Goal: Transaction & Acquisition: Purchase product/service

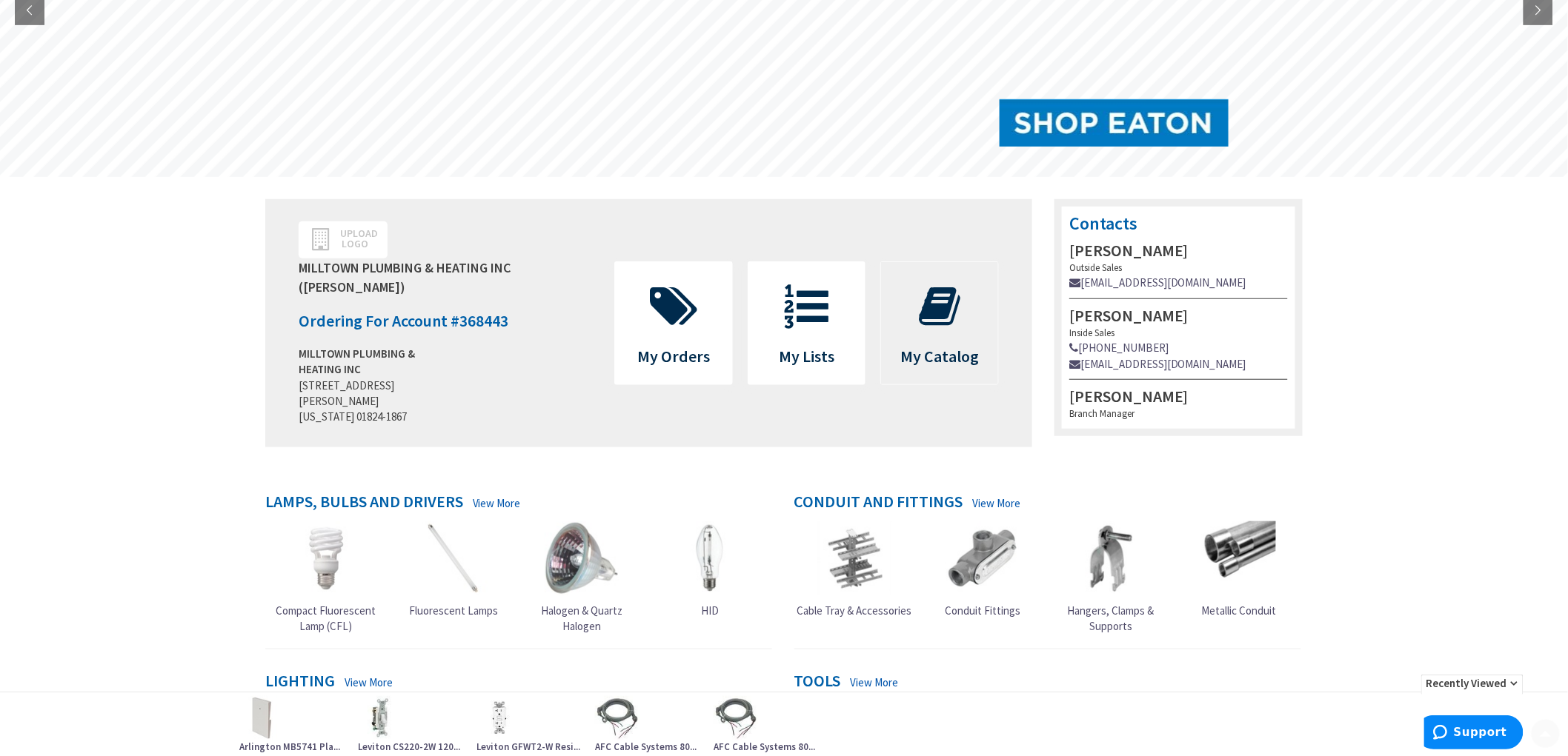
scroll to position [411, 0]
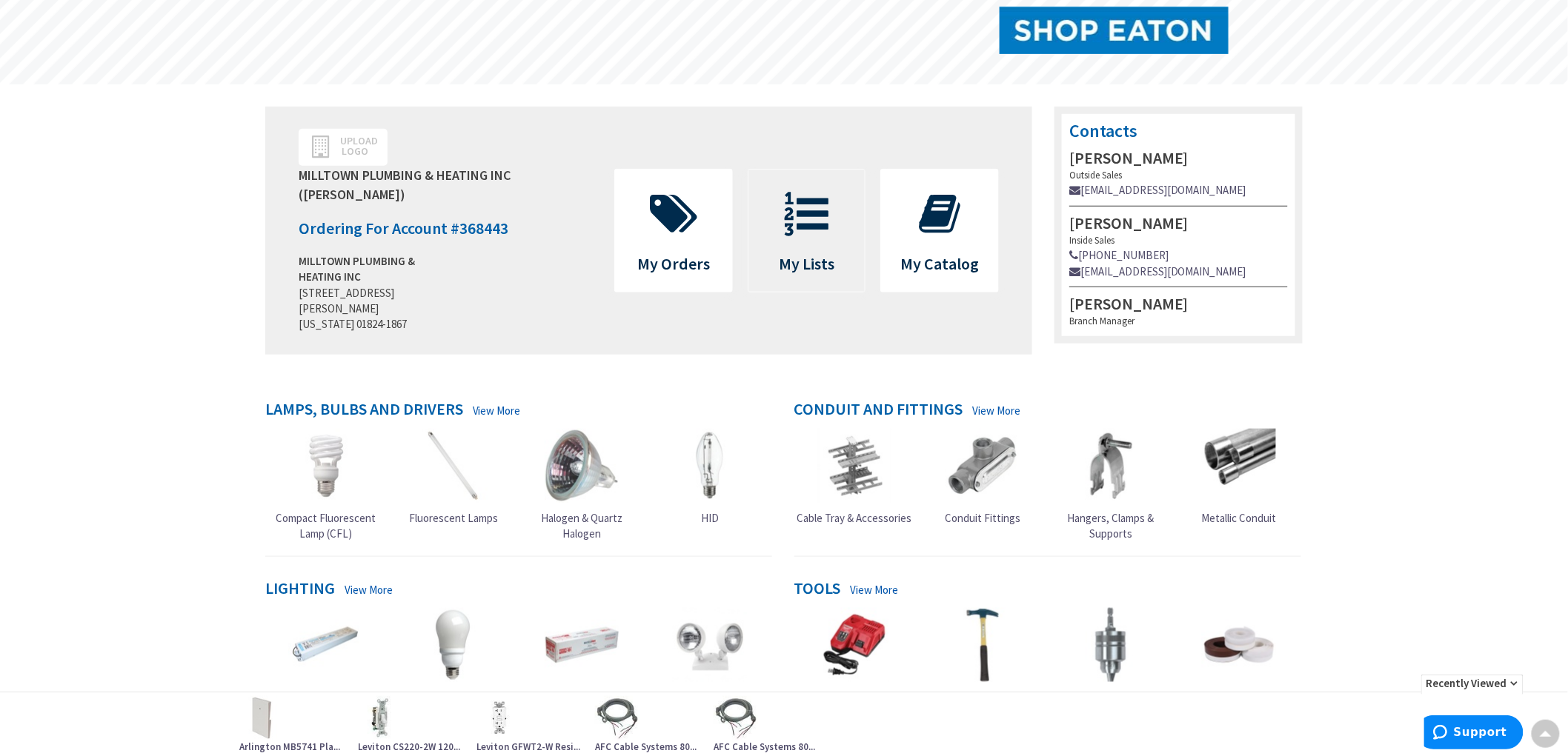
click at [812, 228] on icon at bounding box center [807, 213] width 59 height 44
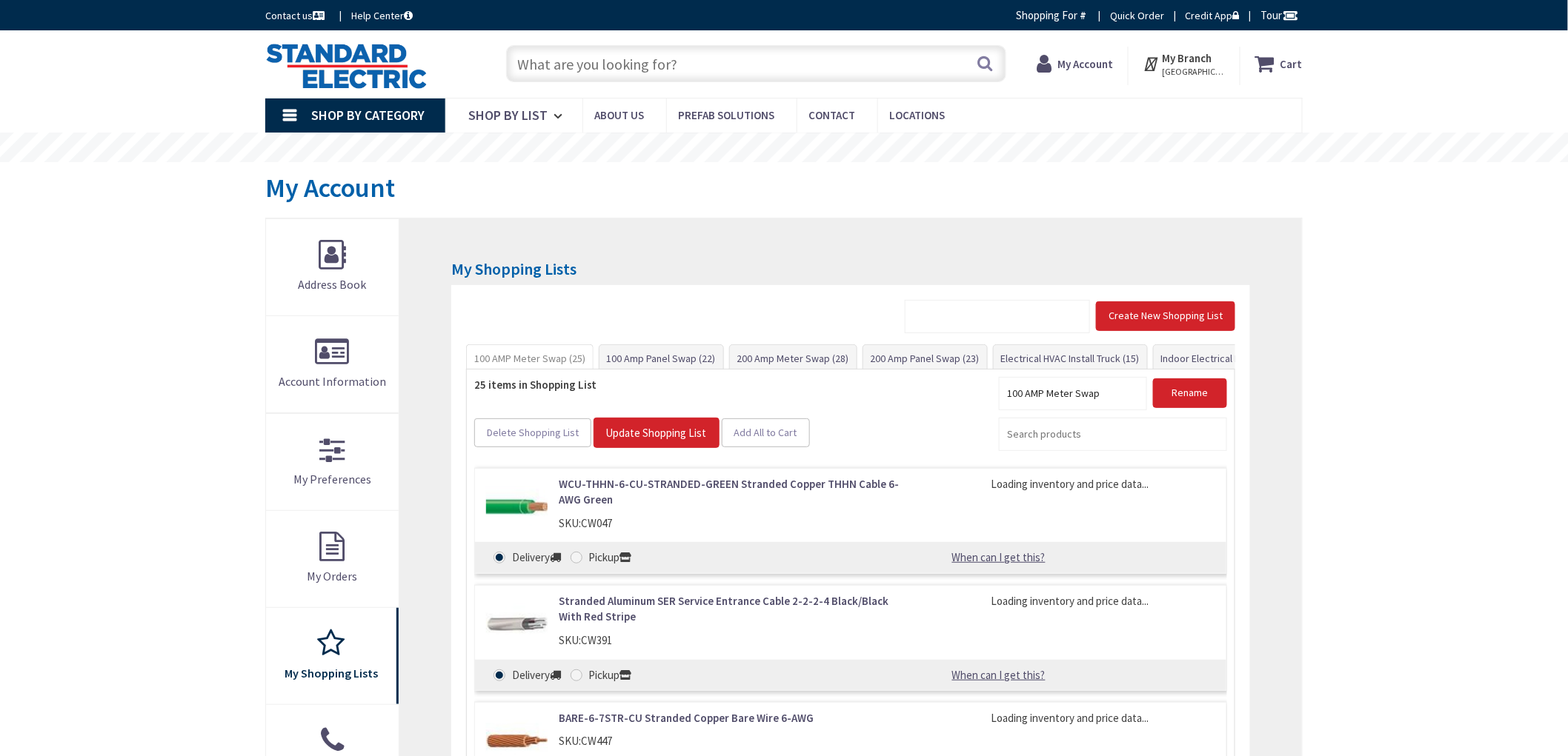
click at [1232, 358] on div at bounding box center [1229, 355] width 12 height 19
click at [1079, 358] on link "Indoor Electrical Kit (35)" at bounding box center [1088, 358] width 119 height 27
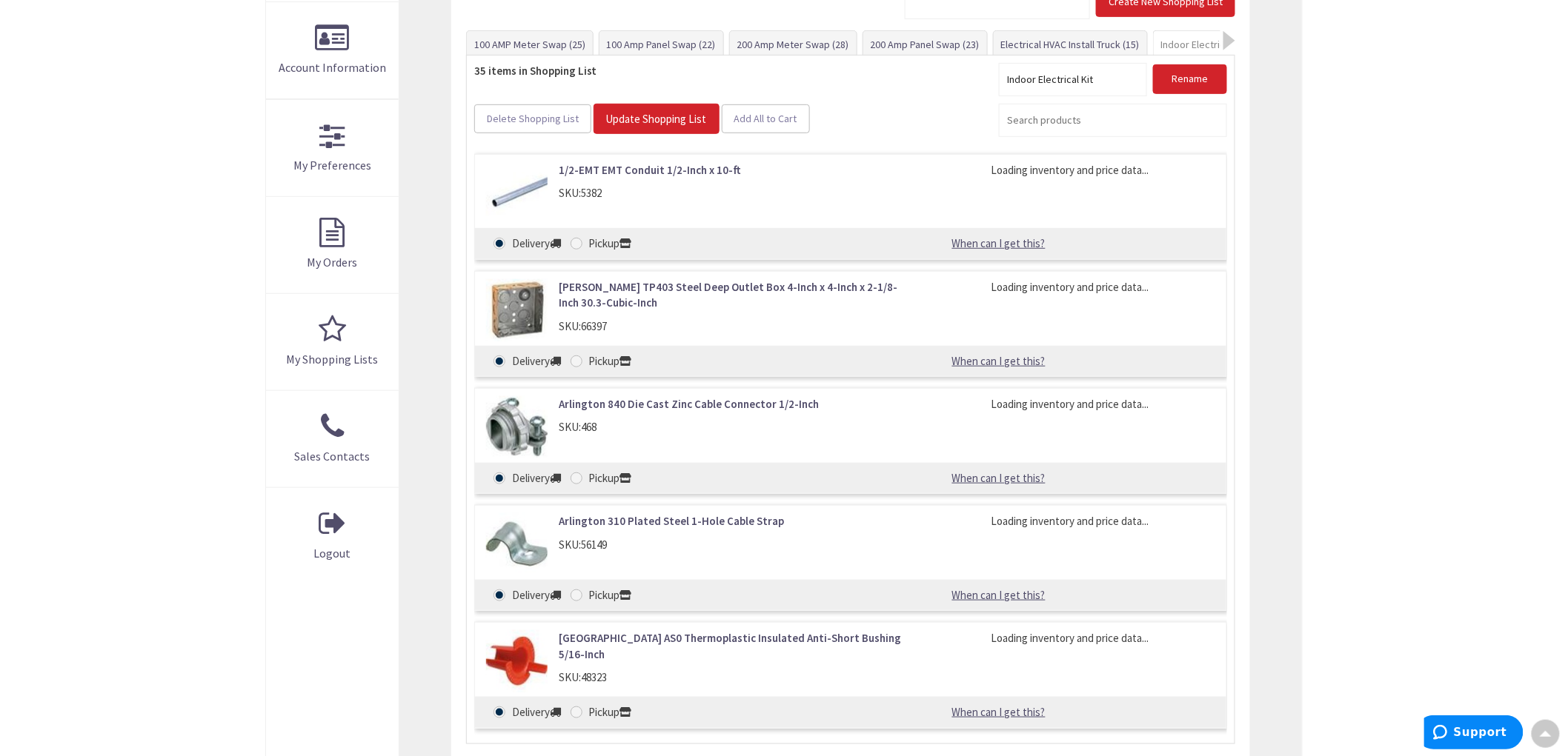
click at [91, 399] on div "Skip to Content Toggle Nav Search Cart My Cart Close" at bounding box center [784, 479] width 1568 height 1527
click at [688, 172] on link "1/2-EMT EMT Conduit 1/2-Inch x 10-ft" at bounding box center [731, 170] width 343 height 15
